Goal: Task Accomplishment & Management: Manage account settings

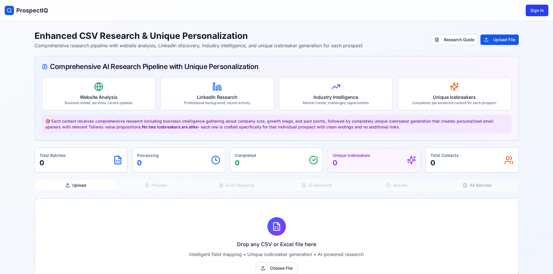
click at [535, 12] on button "Sign In" at bounding box center [537, 11] width 23 height 12
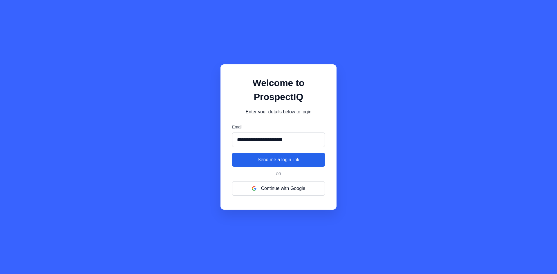
type input "**********"
click at [283, 158] on button "Send me a login link" at bounding box center [278, 160] width 93 height 14
